Goal: Complete application form: Complete application form

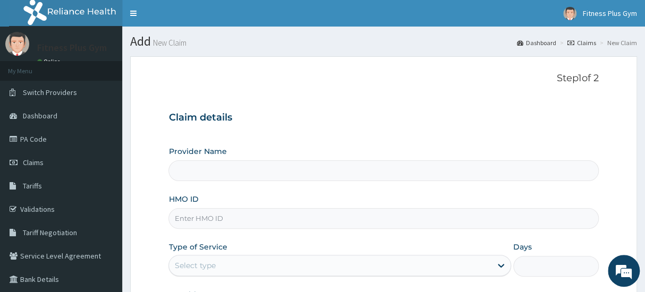
type input "Fitness plus Gym"
type input "1"
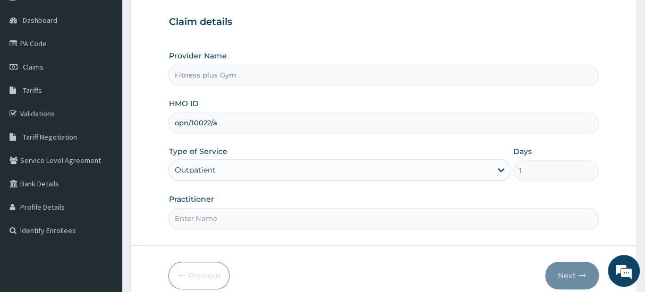
scroll to position [96, 0]
type input "opn/10022/a"
click at [223, 219] on input "Practitioner" at bounding box center [384, 218] width 430 height 21
type input "fitnessplus"
click at [557, 274] on button "Next" at bounding box center [572, 276] width 54 height 28
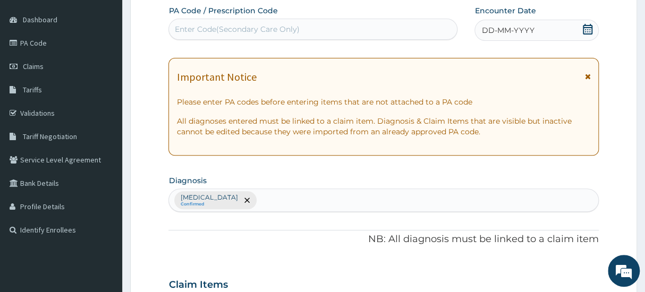
click at [345, 31] on div "Enter Code(Secondary Care Only)" at bounding box center [313, 29] width 288 height 17
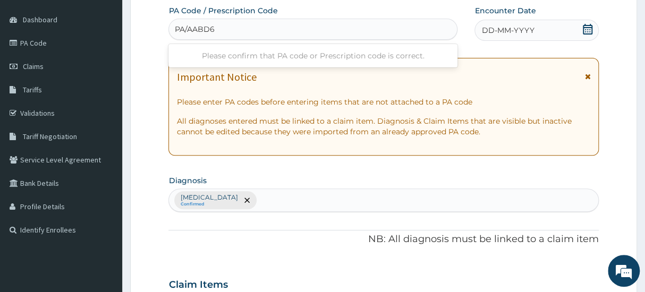
type input "PA/AABD6B"
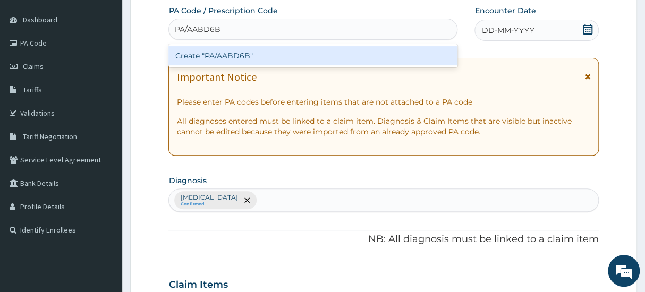
click at [345, 46] on div "Create "PA/AABD6B"" at bounding box center [313, 55] width 289 height 19
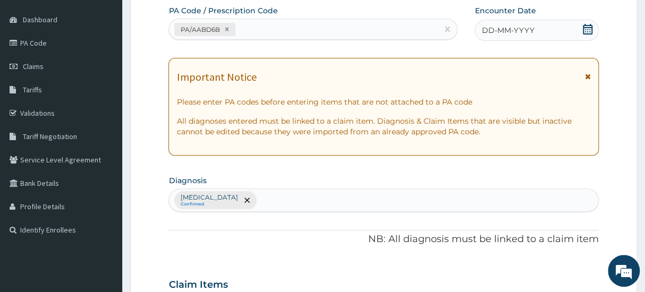
click at [594, 28] on div "DD-MM-YYYY" at bounding box center [537, 30] width 124 height 21
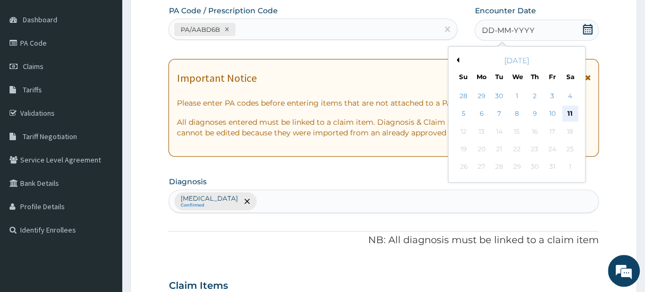
click at [574, 112] on div "11" at bounding box center [570, 114] width 16 height 16
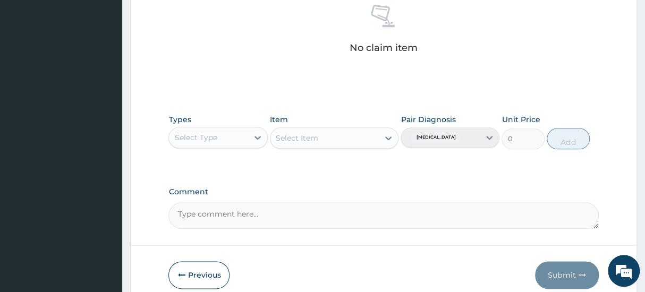
scroll to position [473, 0]
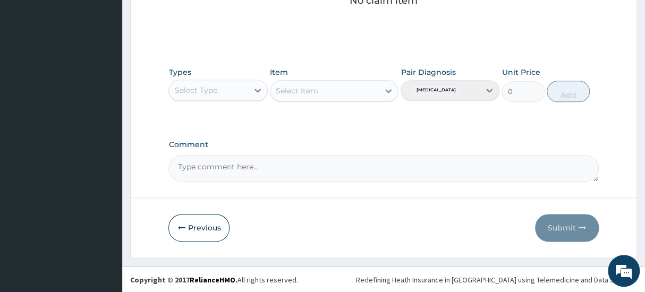
click at [229, 73] on div "Types Select Type" at bounding box center [218, 84] width 99 height 35
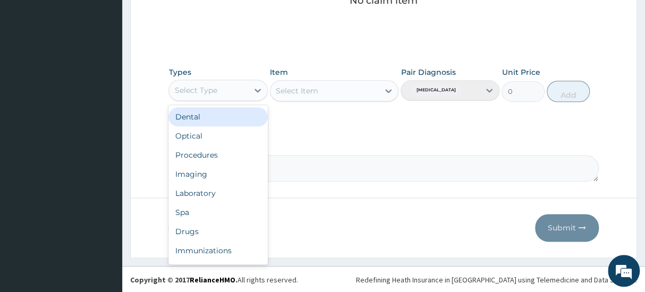
click at [230, 83] on div "Select Type" at bounding box center [208, 90] width 79 height 17
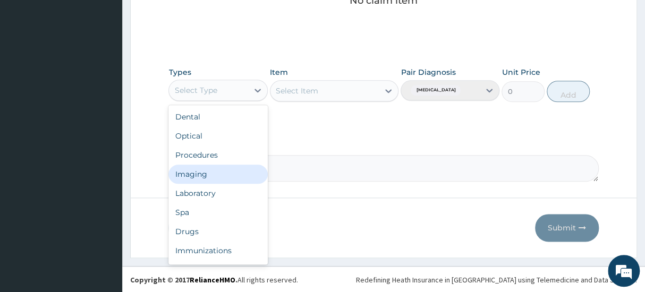
scroll to position [36, 0]
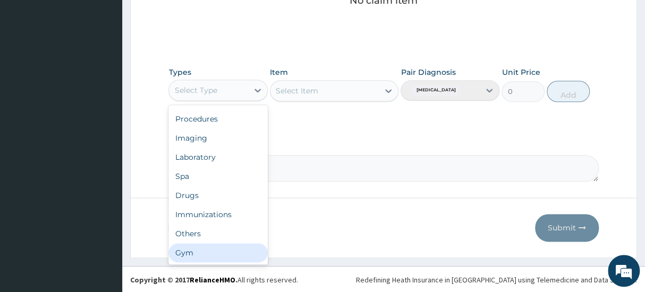
click at [192, 248] on div "Gym" at bounding box center [218, 253] width 99 height 19
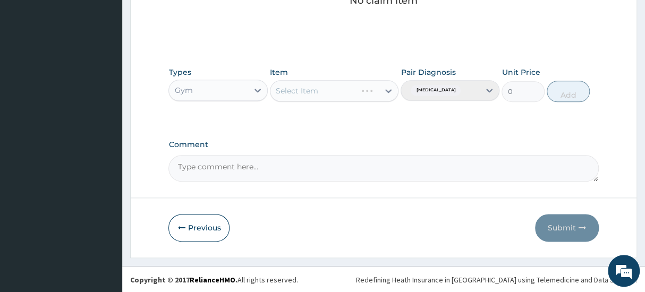
click at [348, 85] on div "Select Item" at bounding box center [334, 90] width 129 height 21
click at [350, 87] on div "Select Item" at bounding box center [334, 90] width 129 height 21
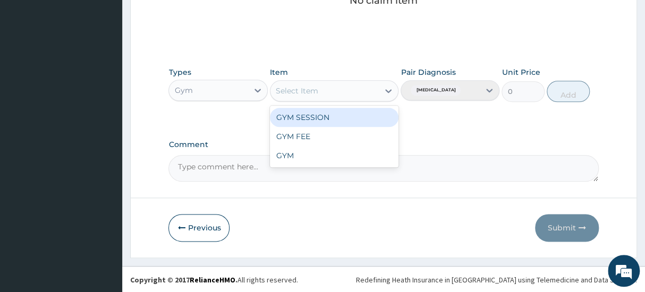
click at [367, 95] on div "Select Item" at bounding box center [325, 90] width 109 height 17
drag, startPoint x: 338, startPoint y: 122, endPoint x: 474, endPoint y: 88, distance: 140.3
click at [346, 122] on div "GYM SESSION" at bounding box center [334, 117] width 129 height 19
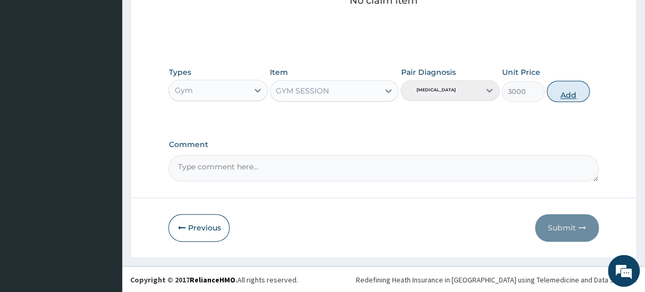
click at [577, 83] on button "Add" at bounding box center [568, 91] width 43 height 21
type input "0"
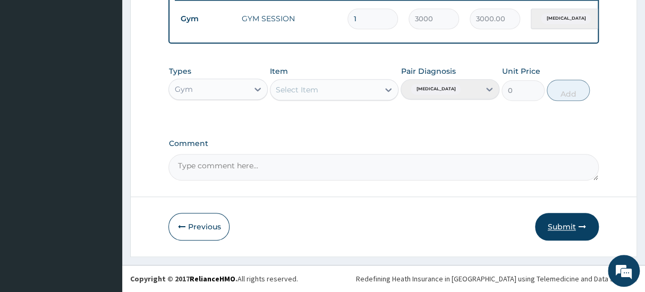
click at [565, 233] on button "Submit" at bounding box center [567, 227] width 64 height 28
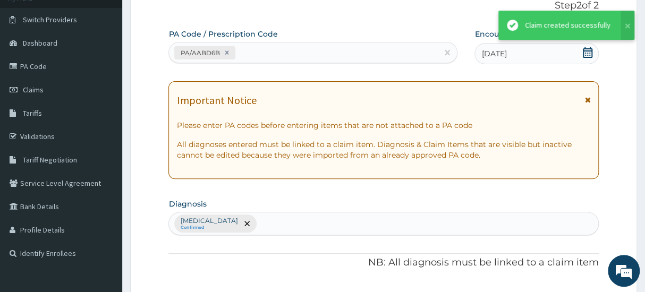
scroll to position [430, 0]
